Goal: Information Seeking & Learning: Learn about a topic

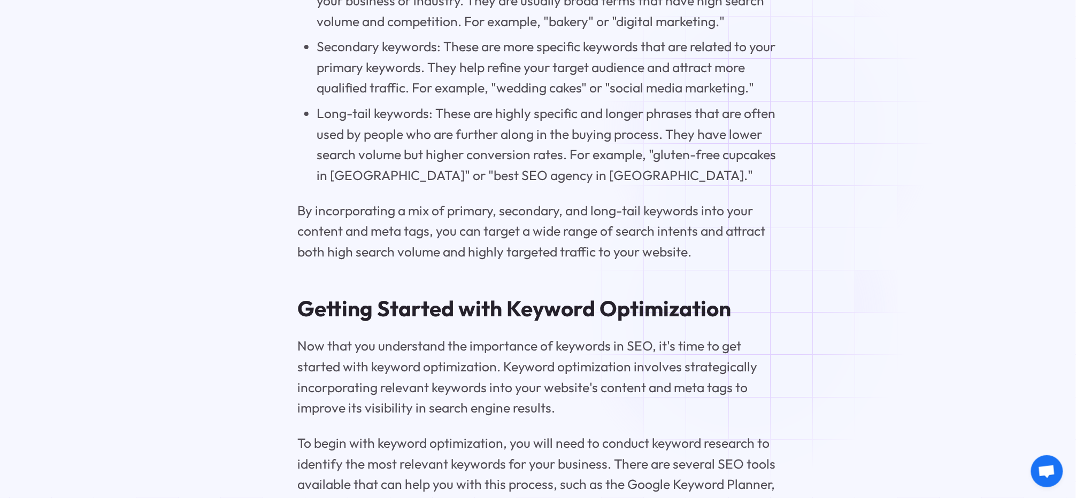
scroll to position [3146, 0]
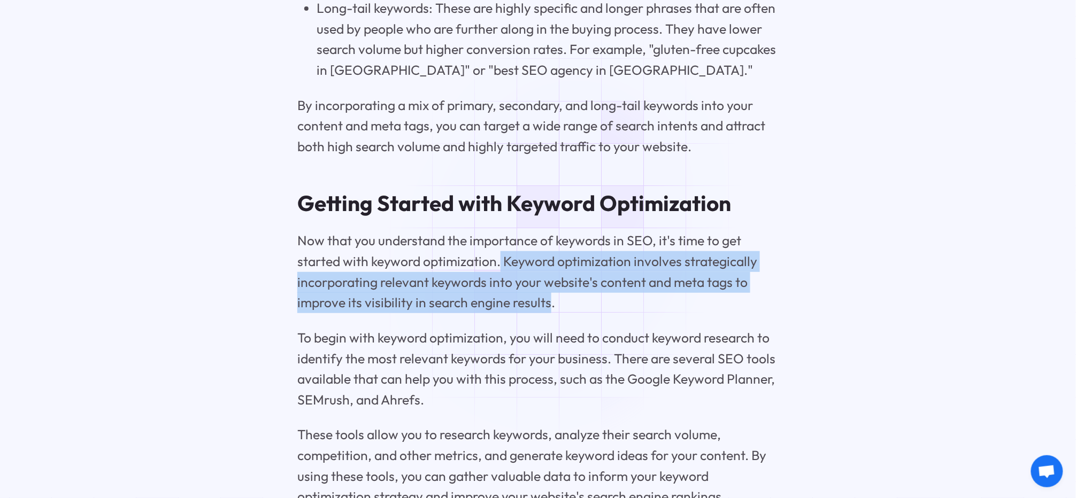
drag, startPoint x: 501, startPoint y: 239, endPoint x: 547, endPoint y: 281, distance: 62.8
click at [547, 281] on p "Now that you understand the importance of keywords in SEO, it's time to get sta…" at bounding box center [537, 271] width 481 height 82
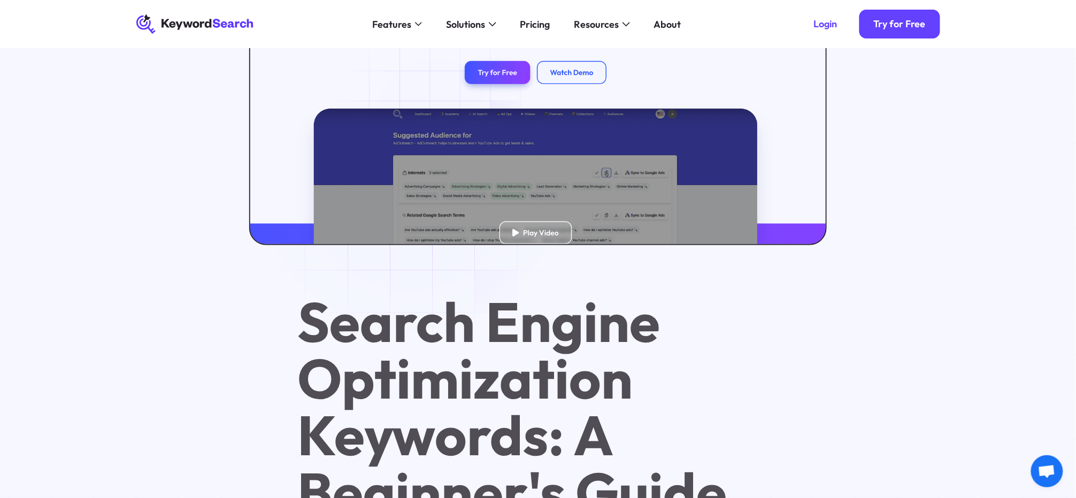
scroll to position [0, 0]
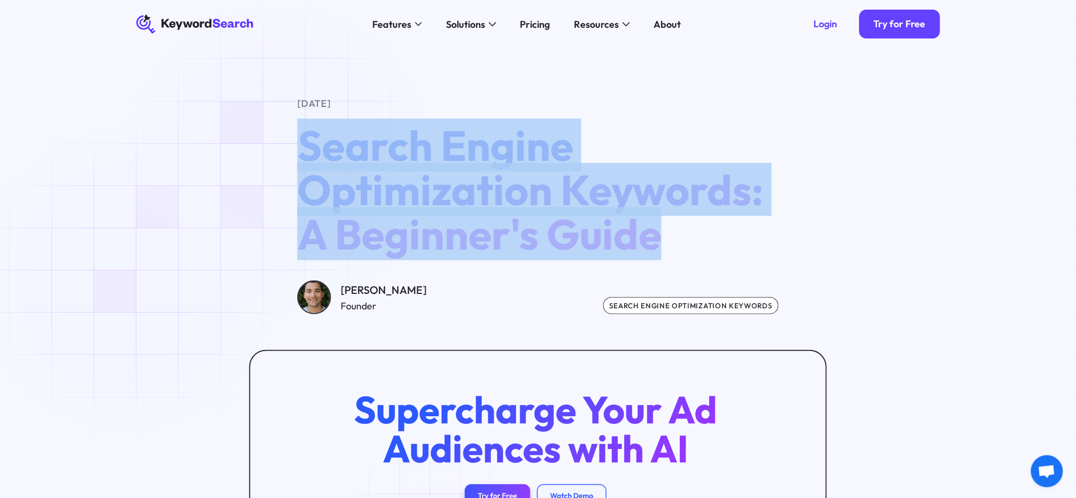
drag, startPoint x: 674, startPoint y: 241, endPoint x: 282, endPoint y: 156, distance: 400.5
click at [282, 156] on div "[DATE] Search Engine Optimization Keywords: A Beginner's Guide [PERSON_NAME] Fo…" at bounding box center [538, 205] width 842 height 218
copy span "Search Engine Optimization Keywords: A Beginner's Guide"
drag, startPoint x: 419, startPoint y: 290, endPoint x: 341, endPoint y: 290, distance: 78.1
click at [341, 290] on div "[PERSON_NAME] Founder search engine optimization keywords" at bounding box center [537, 298] width 481 height 34
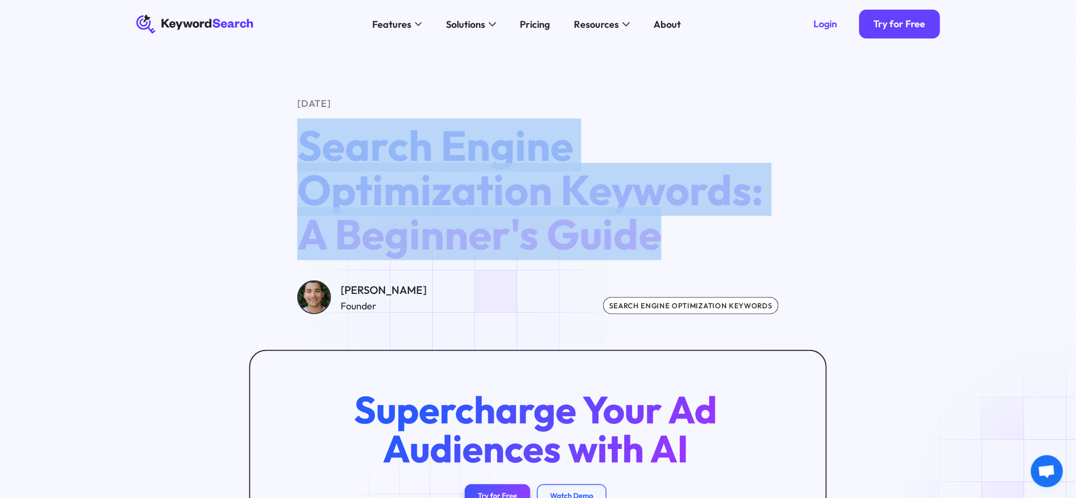
copy div "[PERSON_NAME]"
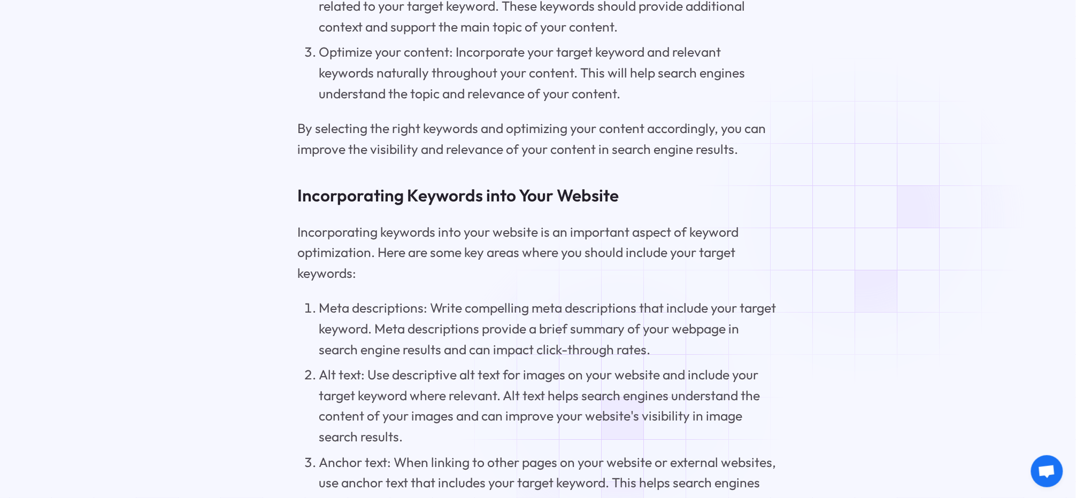
scroll to position [7843, 0]
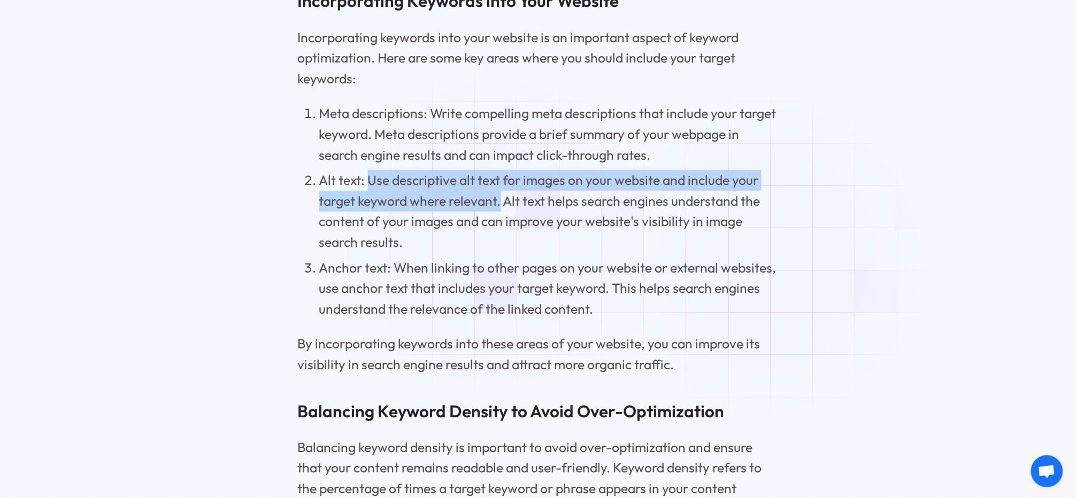
drag, startPoint x: 371, startPoint y: 221, endPoint x: 502, endPoint y: 234, distance: 131.6
click at [502, 234] on li "Alt text: Use descriptive alt text for images on your website and include your …" at bounding box center [549, 211] width 460 height 82
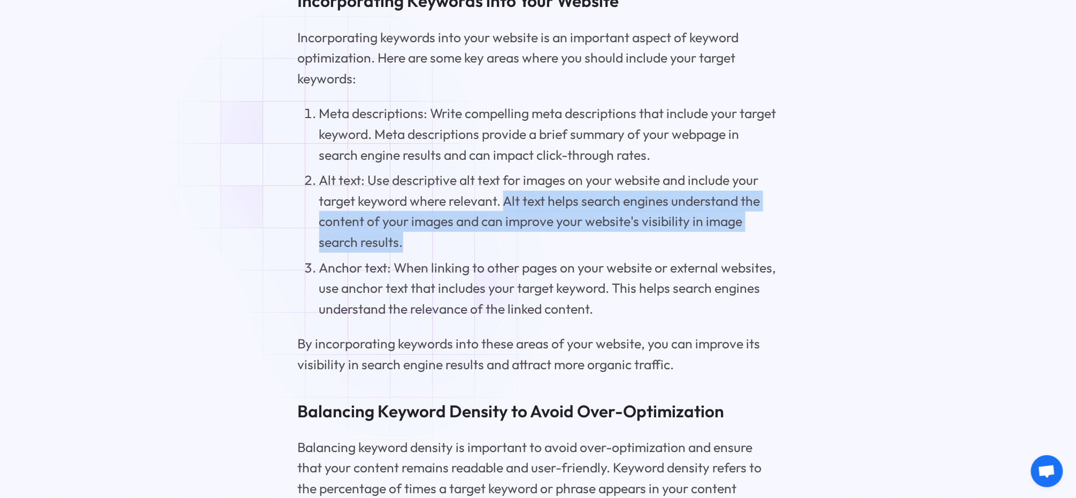
drag, startPoint x: 507, startPoint y: 237, endPoint x: 401, endPoint y: 287, distance: 117.7
click at [401, 252] on li "Alt text: Use descriptive alt text for images on your website and include your …" at bounding box center [549, 211] width 460 height 82
copy li "Alt text helps search engines understand the content of your images and can imp…"
